Goal: Ask a question

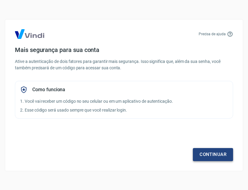
click at [215, 156] on link "Continuar" at bounding box center [213, 154] width 40 height 13
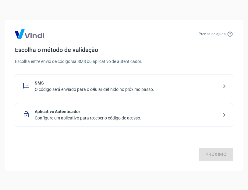
click at [225, 84] on icon at bounding box center [224, 86] width 7 height 7
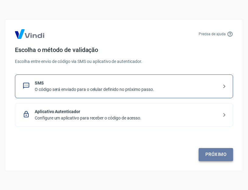
click at [222, 153] on link "Próximo" at bounding box center [216, 154] width 34 height 13
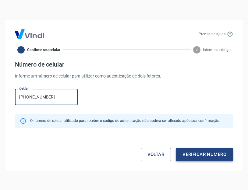
type input "[PHONE_NUMBER]"
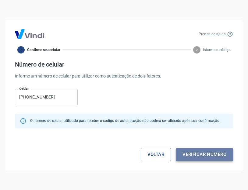
click at [191, 154] on button "Verificar número" at bounding box center [204, 154] width 57 height 13
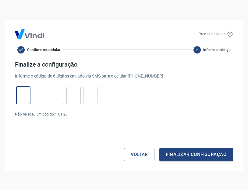
click at [20, 98] on input "tel" at bounding box center [23, 95] width 14 height 13
type input "9"
type input "6"
type input "5"
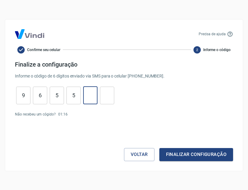
type input "2"
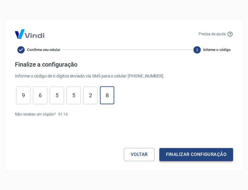
type input "8"
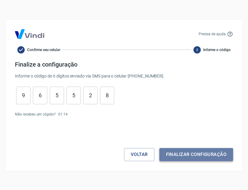
click at [171, 152] on button "Finalizar configuração" at bounding box center [196, 154] width 74 height 13
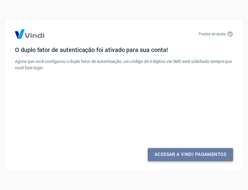
click at [204, 154] on link "Acessar a Vindi Pagamentos" at bounding box center [190, 154] width 85 height 13
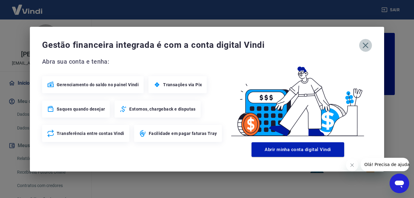
click at [248, 43] on icon "button" at bounding box center [366, 45] width 6 height 6
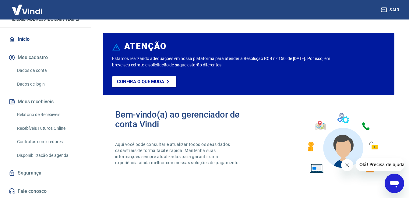
scroll to position [50, 0]
click at [56, 113] on link "Relatório de Recebíveis" at bounding box center [49, 114] width 69 height 12
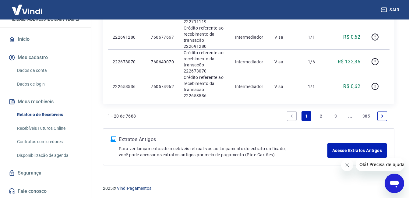
scroll to position [596, 0]
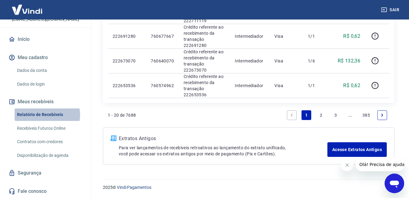
click at [45, 115] on link "Relatório de Recebíveis" at bounding box center [49, 114] width 69 height 12
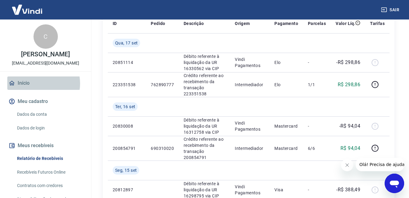
click at [37, 90] on link "Início" at bounding box center [45, 82] width 76 height 13
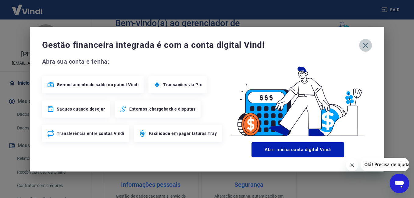
click at [248, 45] on icon "button" at bounding box center [365, 46] width 10 height 10
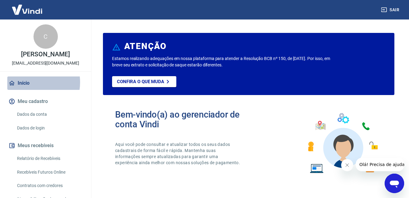
click at [27, 89] on link "Início" at bounding box center [45, 82] width 76 height 13
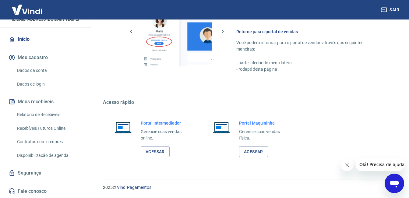
scroll to position [50, 0]
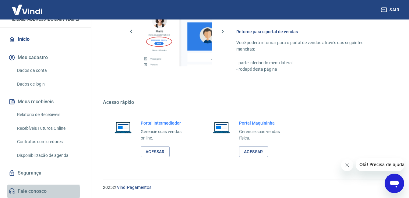
click at [40, 190] on link "Fale conosco" at bounding box center [45, 191] width 76 height 13
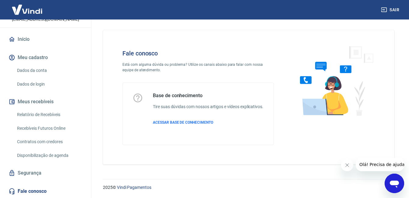
click at [248, 183] on icon "Abrir janela de mensagens" at bounding box center [394, 184] width 9 height 7
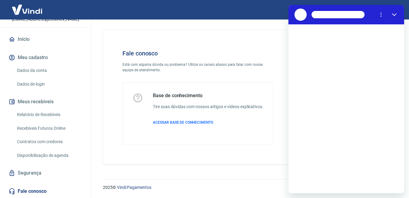
scroll to position [0, 0]
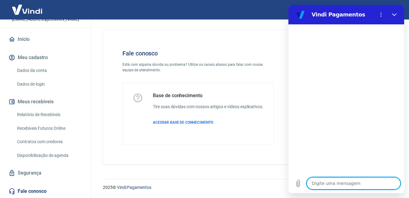
type textarea "B"
type textarea "x"
type textarea "Bo"
type textarea "x"
type textarea "Boa"
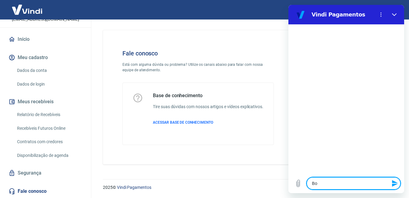
type textarea "x"
type textarea "Boa"
type textarea "x"
type textarea "Boa t"
type textarea "x"
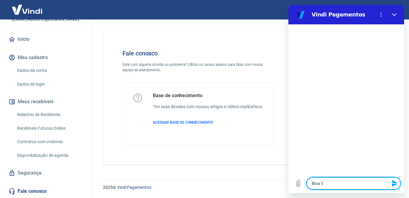
type textarea "Boa ta"
type textarea "x"
type textarea "Boa tar"
type textarea "x"
type textarea "Boa tard"
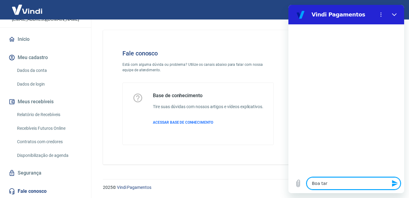
type textarea "x"
type textarea "Boa tarde"
type textarea "x"
type textarea "Boa tard"
type textarea "x"
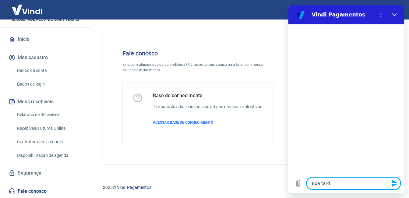
type textarea "Boa tar"
type textarea "x"
type textarea "Boa ta"
type textarea "x"
type textarea "Boa t"
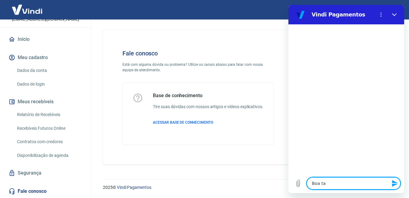
type textarea "x"
type textarea "Boa"
type textarea "x"
type textarea "Boa"
type textarea "x"
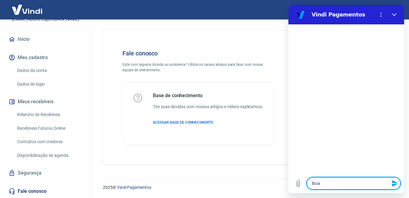
type textarea "Bo"
type textarea "x"
type textarea "Bom"
type textarea "x"
type textarea "Bom"
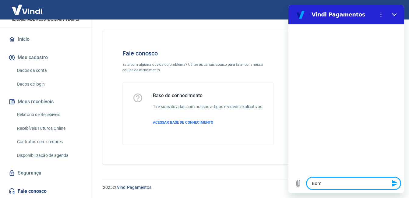
type textarea "x"
type textarea "Bom d"
type textarea "x"
type textarea "Bom di"
type textarea "x"
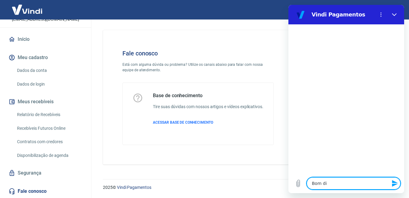
type textarea "Bom dia"
type textarea "x"
type textarea "P"
type textarea "x"
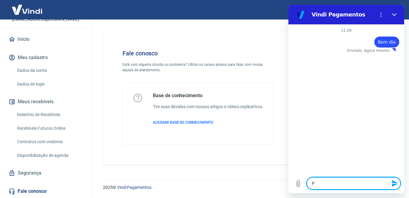
type textarea "Pr"
type textarea "x"
type textarea "Pre"
type textarea "x"
type textarea "Prec"
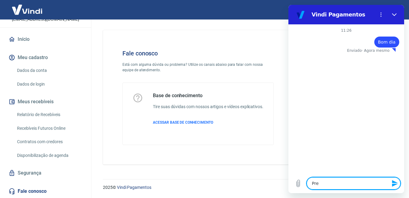
type textarea "x"
type textarea "Preci"
type textarea "x"
type textarea "Precis"
type textarea "x"
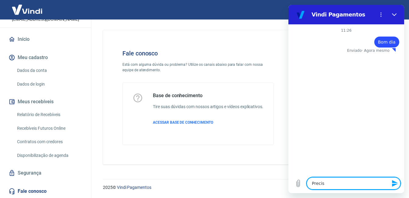
type textarea "Preciso"
type textarea "x"
type textarea "Preciso"
type textarea "x"
type textarea "Preciso s"
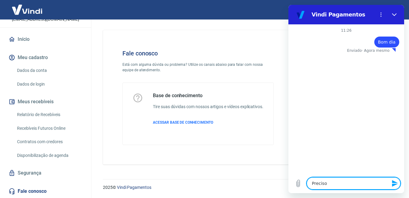
type textarea "x"
type textarea "Preciso so"
type textarea "x"
type textarea "Preciso sol"
type textarea "x"
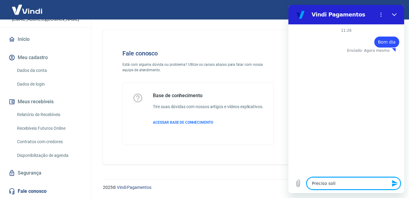
type textarea "[PERSON_NAME]"
type textarea "x"
type textarea "Preciso solioc"
type textarea "x"
type textarea "[PERSON_NAME]"
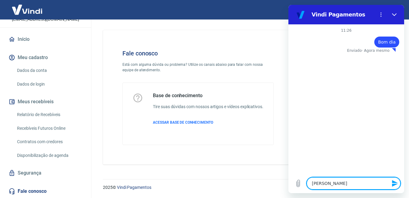
type textarea "x"
type textarea "Preciso soli"
type textarea "x"
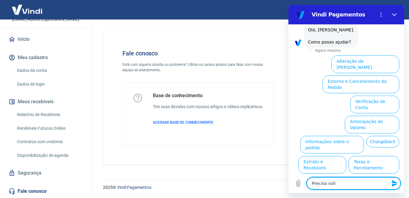
type textarea "Preciso solic"
type textarea "x"
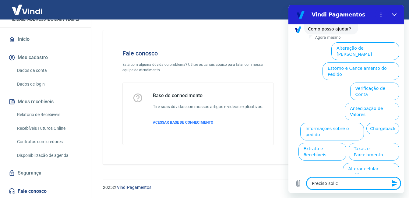
type textarea "Preciso solici"
type textarea "x"
type textarea "Preciso solicit"
type textarea "x"
type textarea "Preciso solicita"
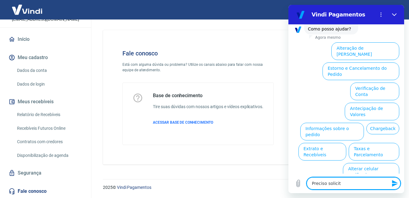
type textarea "x"
type textarea "Preciso solicitar"
type textarea "x"
type textarea "Preciso solicitar"
type textarea "x"
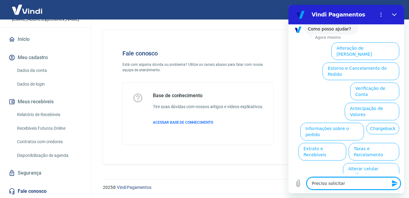
type textarea "Preciso solicitar u"
type textarea "x"
type textarea "Preciso solicitar"
type textarea "x"
type textarea "Preciso solicitar a"
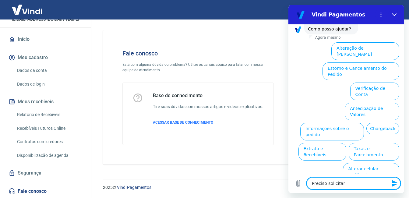
type textarea "x"
type textarea "Preciso solicitar a"
type textarea "x"
type textarea "Preciso solicitar a c"
type textarea "x"
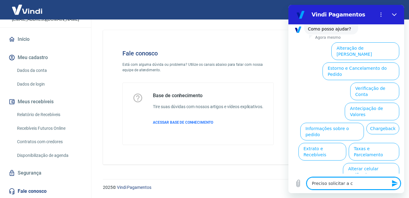
type textarea "Preciso solicitar a ca"
type textarea "x"
type textarea "Preciso solicitar a car"
type textarea "x"
type textarea "Preciso solicitar a cart"
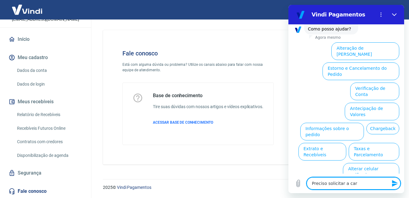
type textarea "x"
type textarea "Preciso solicitar a carta"
type textarea "x"
type textarea "Preciso solicitar a carta"
type textarea "x"
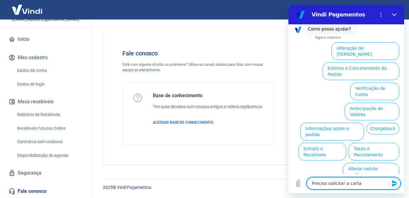
type textarea "Preciso solicitar a carta d"
type textarea "x"
type textarea "Preciso solicitar a carta de"
type textarea "x"
type textarea "Preciso solicitar a carta de"
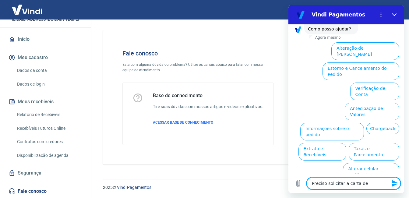
type textarea "x"
type textarea "Preciso solicitar a carta de e"
type textarea "x"
type textarea "Preciso solicitar a carta de es"
type textarea "x"
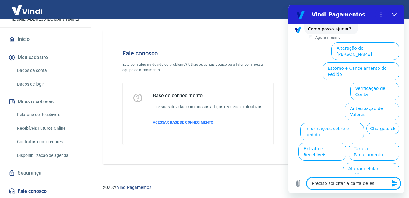
type textarea "Preciso solicitar a carta de est"
type textarea "x"
type textarea "Preciso solicitar a carta de esto"
type textarea "x"
type textarea "Preciso solicitar a carta de estor"
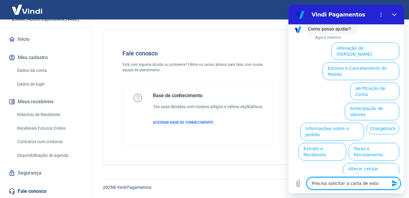
type textarea "x"
type textarea "Preciso solicitar a carta de estorn"
type textarea "x"
type textarea "Preciso solicitar a carta de estorno"
type textarea "x"
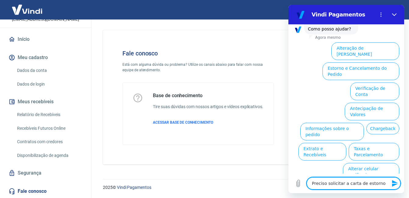
type textarea "[PERSON_NAME] solicitar a carta de estorno,"
type textarea "x"
type textarea "[PERSON_NAME] solicitar a carta de estorno,"
type textarea "x"
type textarea "Preciso solicitar a carta de estorno, c"
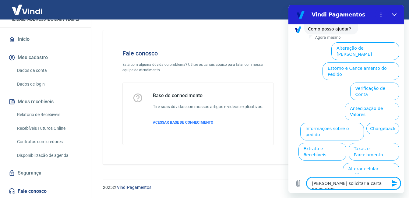
type textarea "x"
type textarea "Preciso solicitar a carta de estorno, co"
type textarea "x"
type textarea "Preciso solicitar a carta de estorno, com"
type textarea "x"
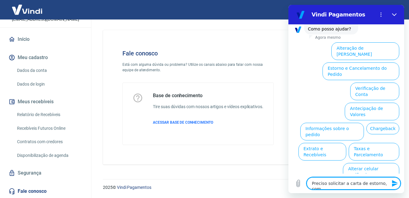
type textarea "Preciso solicitar a carta de estorno, como"
type textarea "x"
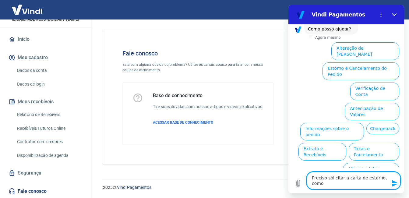
type textarea "Preciso solicitar a carta de estorno, como"
type textarea "x"
type textarea "Preciso solicitar a carta de estorno, como p"
type textarea "x"
type textarea "[PERSON_NAME] solicitar a carta de estorno, como pr"
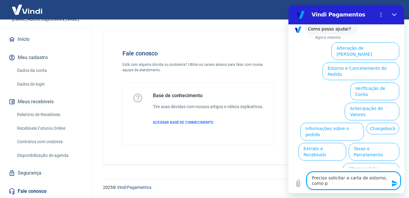
type textarea "x"
type textarea "[PERSON_NAME] solicitar a carta de estorno, como pro"
type textarea "x"
type textarea "Preciso solicitar a carta de estorno, como proc"
type textarea "x"
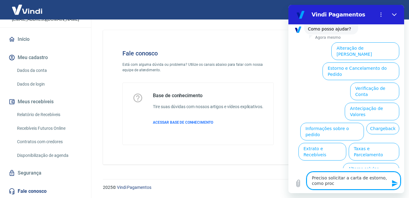
type textarea "[PERSON_NAME] solicitar a carta de estorno, como proce"
type textarea "x"
type textarea "Preciso solicitar a carta de estorno, como proced"
type textarea "x"
type textarea "Preciso solicitar a carta de estorno, como procede"
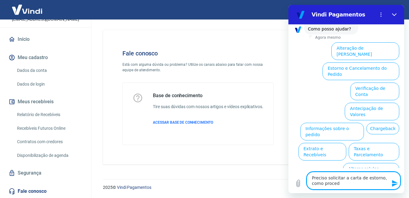
type textarea "x"
type textarea "Preciso solicitar a carta de estorno, como proceder"
type textarea "x"
type textarea "Preciso solicitar a carta de estorno, como proceder?"
type textarea "x"
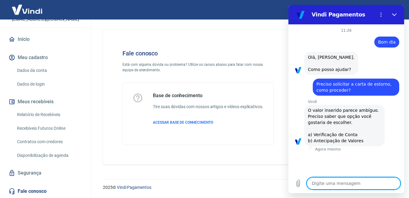
scroll to position [0, 0]
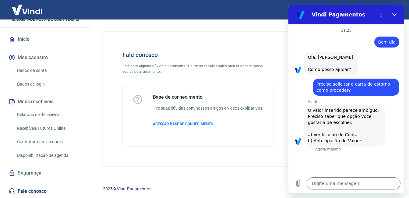
click at [248, 66] on div "diz: [PERSON_NAME], [PERSON_NAME]. Como posso ajudar?" at bounding box center [348, 63] width 111 height 24
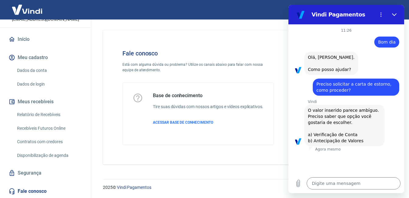
scroll to position [8, 0]
click at [248, 13] on button "Fechar" at bounding box center [394, 15] width 12 height 12
type textarea "x"
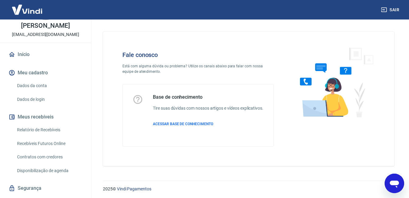
scroll to position [30, 0]
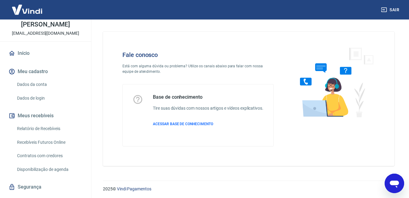
drag, startPoint x: 83, startPoint y: 111, endPoint x: 82, endPoint y: 123, distance: 12.2
click at [82, 123] on div "Início Meu cadastro Dados da conta Dados de login Meus recebíveis Relatório de …" at bounding box center [45, 129] width 91 height 165
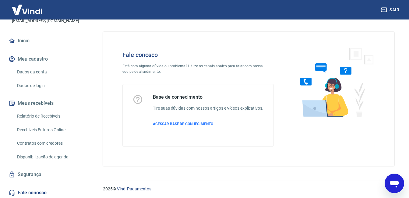
scroll to position [44, 0]
